Goal: Information Seeking & Learning: Learn about a topic

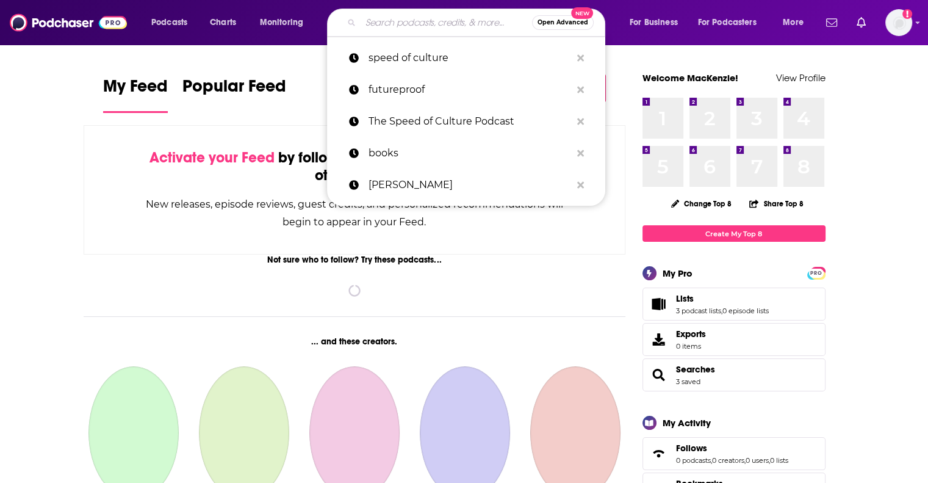
click at [439, 16] on input "Search podcasts, credits, & more..." at bounding box center [446, 23] width 171 height 20
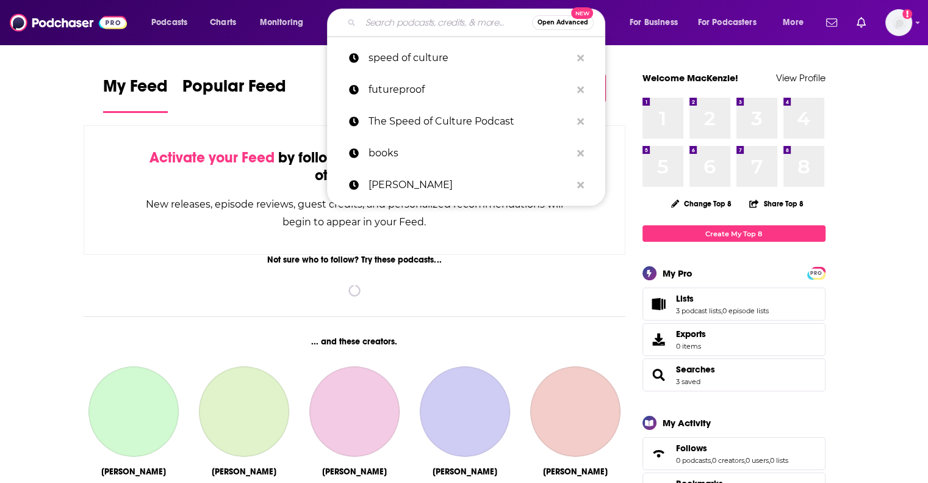
paste input "Last Podcast On The Left"
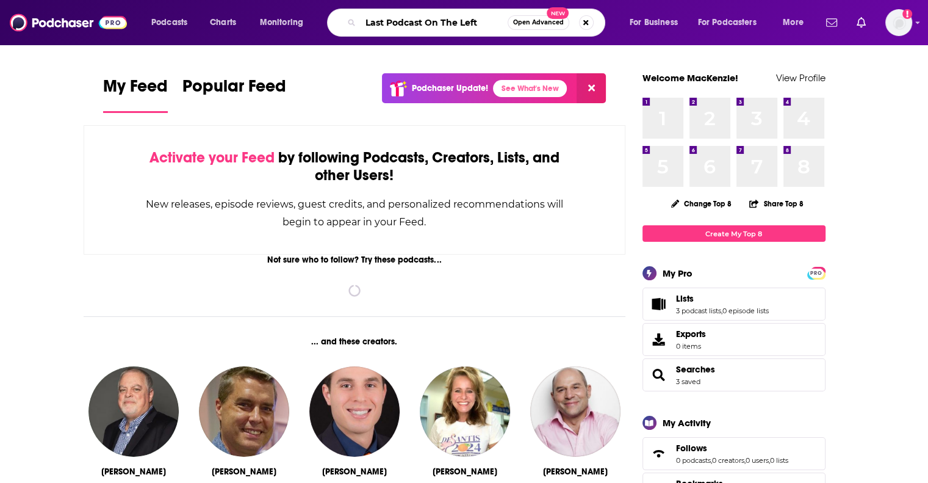
type input "Last Podcast On The Left"
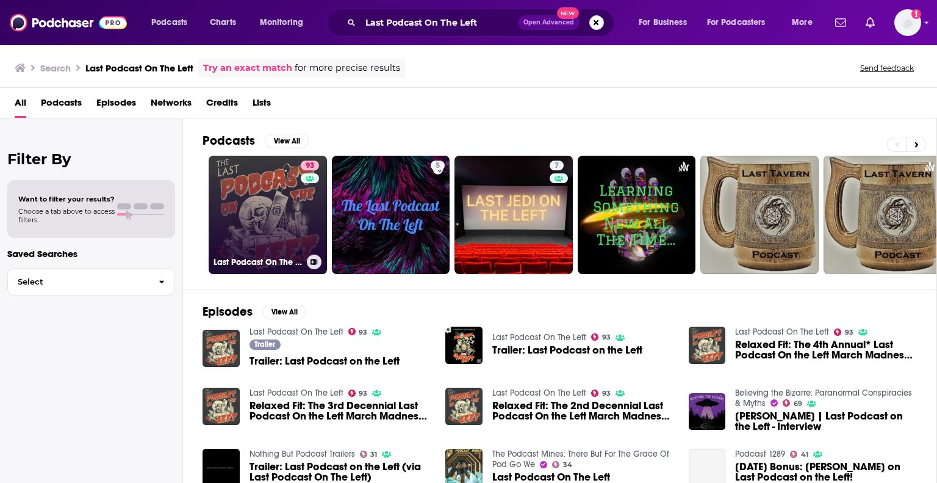
click at [245, 192] on link "93 Last Podcast On The Left" at bounding box center [268, 215] width 118 height 118
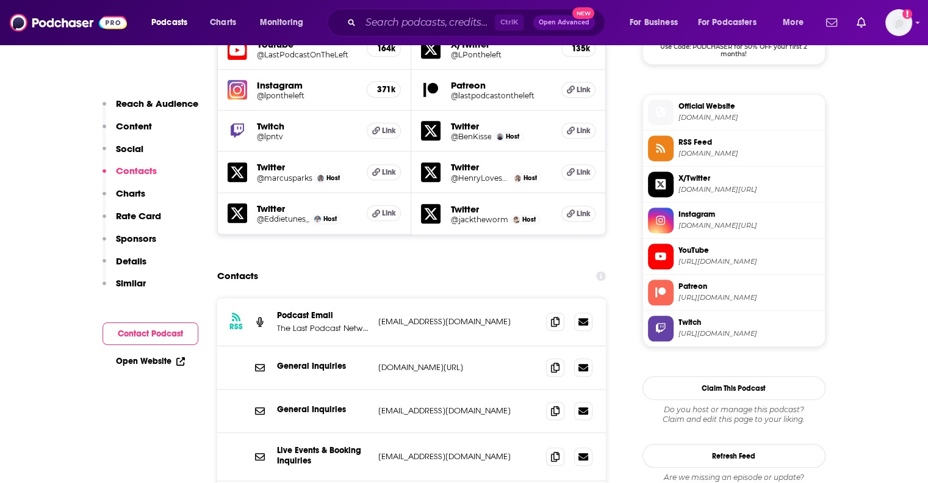
scroll to position [1159, 0]
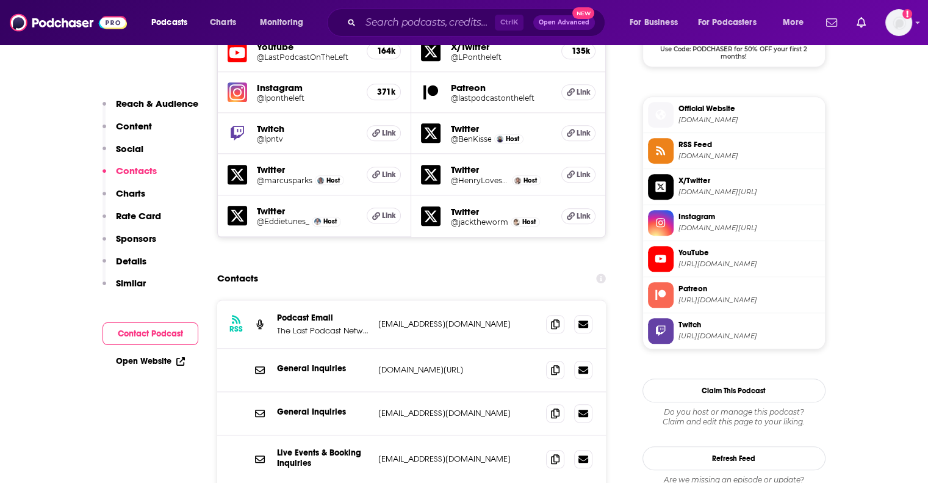
click at [137, 262] on p "Details" at bounding box center [131, 261] width 31 height 12
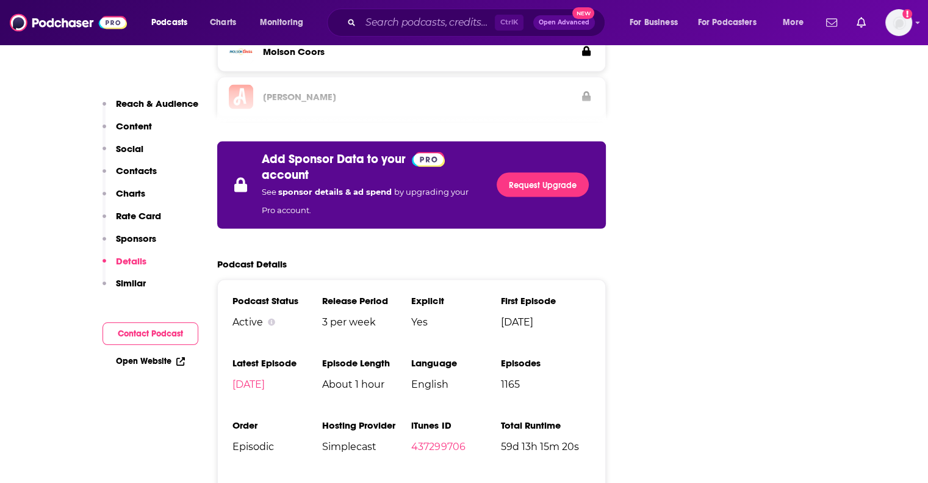
scroll to position [2440, 0]
